Goal: Task Accomplishment & Management: Use online tool/utility

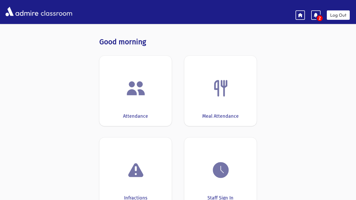
click at [140, 92] on img at bounding box center [136, 88] width 20 height 20
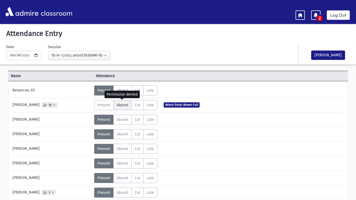
drag, startPoint x: 123, startPoint y: 105, endPoint x: 123, endPoint y: 109, distance: 3.7
click at [123, 105] on span "Absent" at bounding box center [122, 105] width 11 height 4
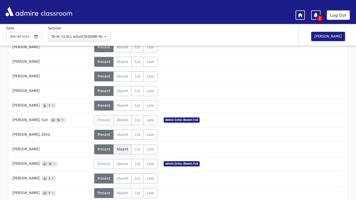
scroll to position [96, 0]
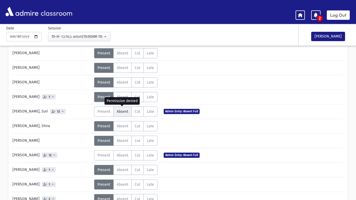
click at [123, 111] on span "Absent" at bounding box center [122, 112] width 11 height 4
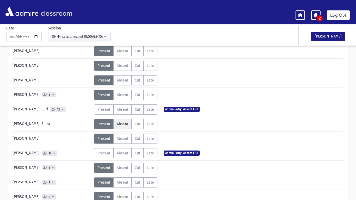
scroll to position [104, 0]
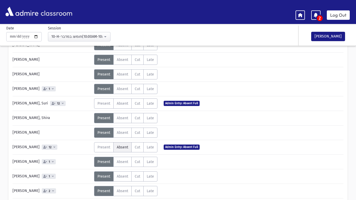
click at [122, 148] on span "Absent" at bounding box center [122, 147] width 11 height 4
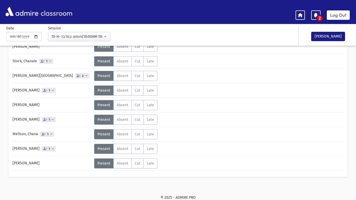
scroll to position [322, 0]
drag, startPoint x: 325, startPoint y: 38, endPoint x: 278, endPoint y: 58, distance: 51.0
click at [324, 38] on button "[PERSON_NAME]" at bounding box center [328, 36] width 34 height 9
click at [332, 13] on link "Log Out" at bounding box center [338, 14] width 23 height 9
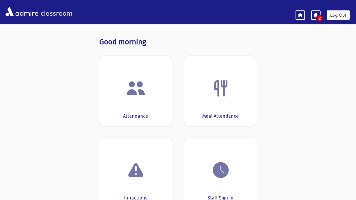
click at [135, 108] on div "Attendance" at bounding box center [135, 91] width 72 height 70
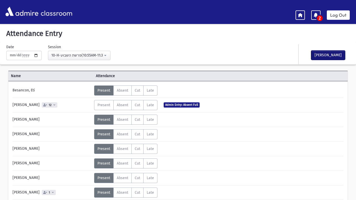
click at [339, 54] on button "[PERSON_NAME]" at bounding box center [328, 55] width 34 height 9
click at [337, 16] on link "Log Out" at bounding box center [338, 14] width 23 height 9
